Goal: Task Accomplishment & Management: Manage account settings

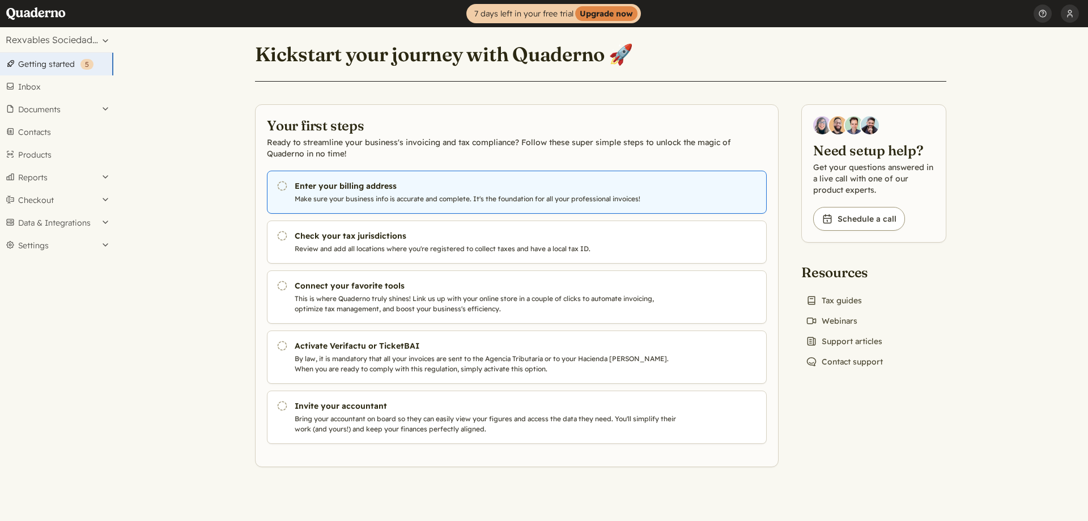
click at [307, 196] on p "Make sure your business info is accurate and complete. It's the foundation for …" at bounding box center [488, 199] width 386 height 10
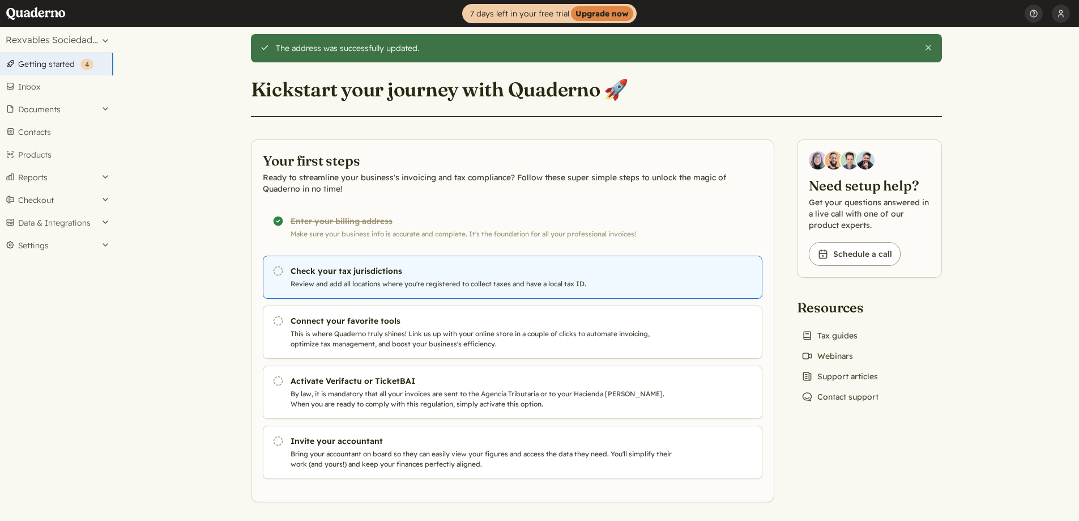
click at [331, 283] on p "Review and add all locations where you're registered to collect taxes and have …" at bounding box center [484, 284] width 386 height 10
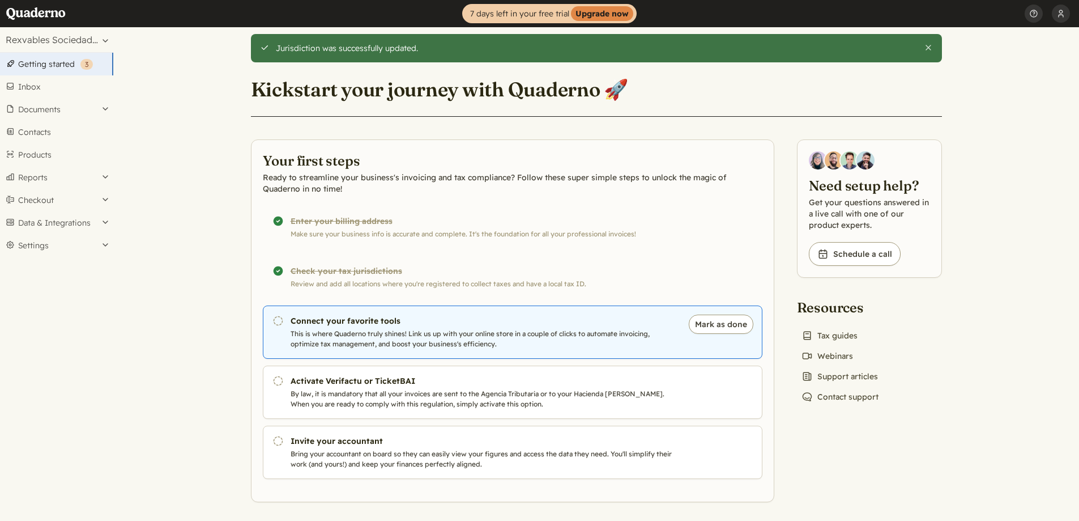
click at [431, 333] on p "This is where Quaderno truly shines! Link us up with your online store in a cou…" at bounding box center [484, 339] width 386 height 20
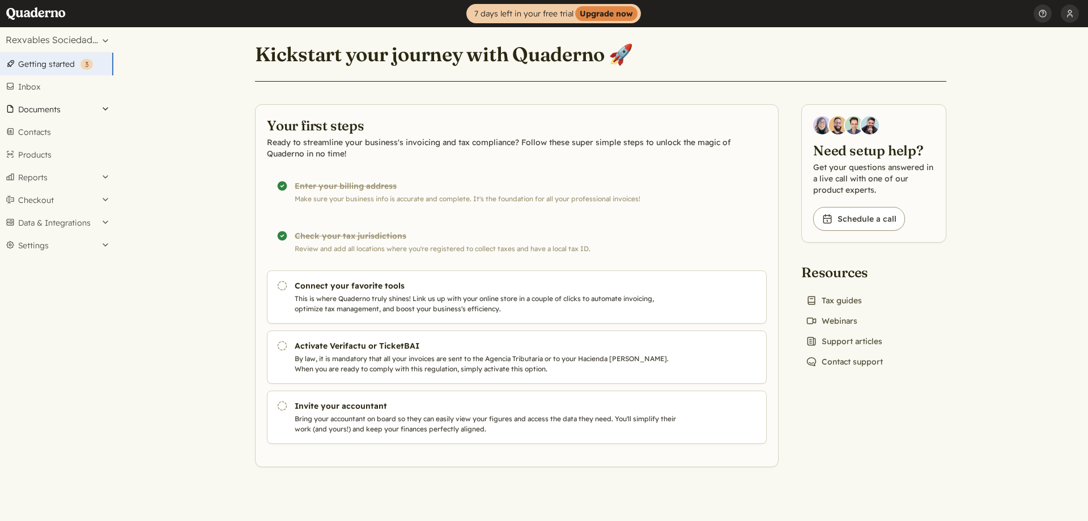
click at [28, 103] on button "Documents" at bounding box center [56, 109] width 113 height 23
click at [844, 344] on link "News icon Support articles" at bounding box center [844, 341] width 86 height 16
click at [589, 292] on link "Pending Connect your favorite tools This is where Quaderno truly shines! Link u…" at bounding box center [517, 296] width 500 height 53
click at [1068, 16] on button "Rexvables SL" at bounding box center [1069, 13] width 18 height 27
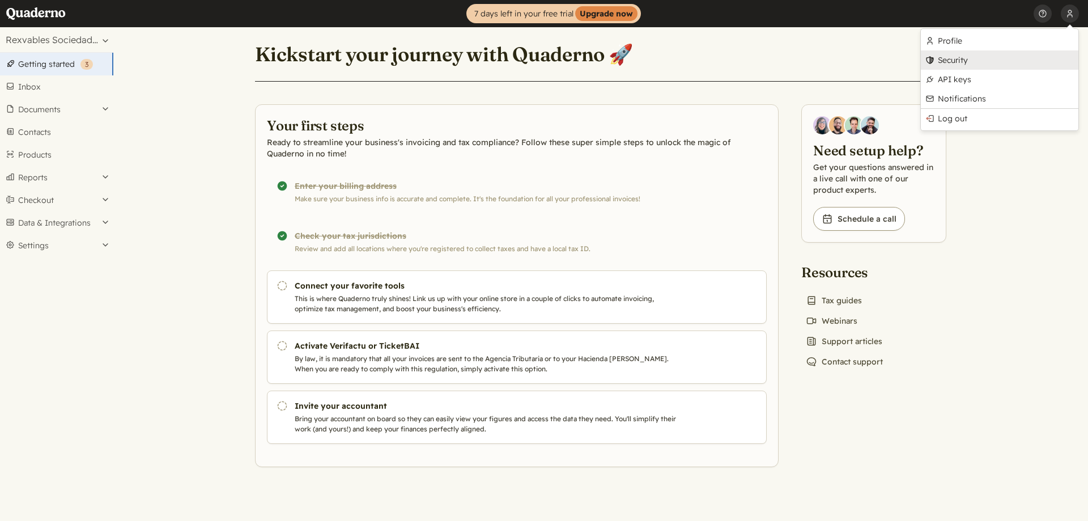
click at [953, 59] on link "Security" at bounding box center [998, 59] width 157 height 19
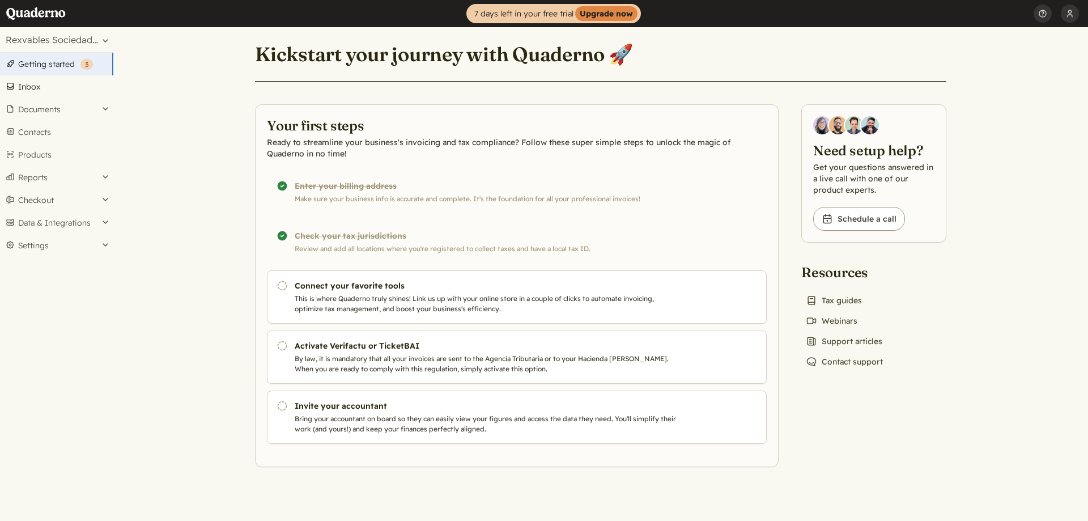
click at [29, 91] on link "Inbox" at bounding box center [56, 86] width 113 height 23
click at [1069, 16] on button "Rexvables SL" at bounding box center [1069, 13] width 18 height 27
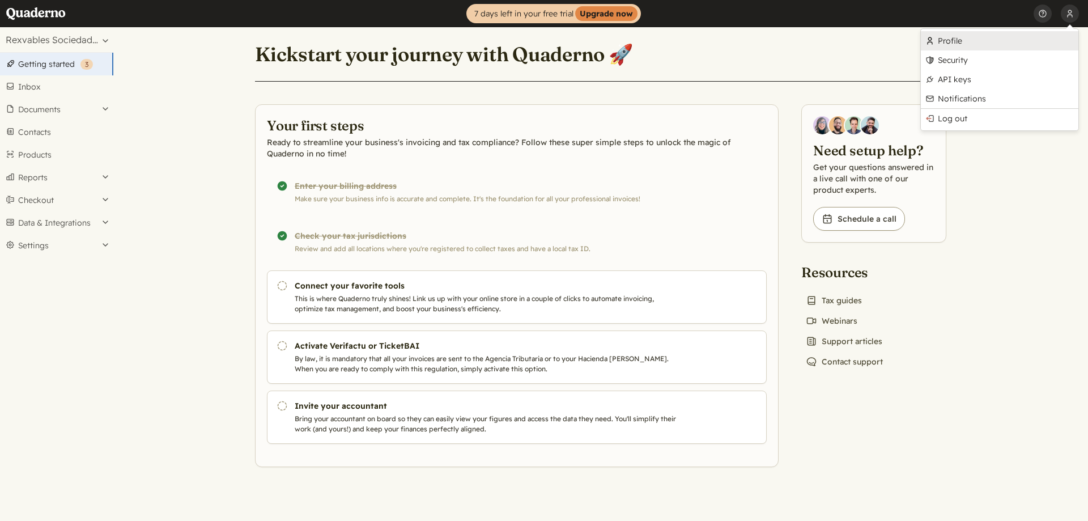
click at [943, 40] on link "Profile" at bounding box center [998, 40] width 157 height 19
